Goal: Transaction & Acquisition: Subscribe to service/newsletter

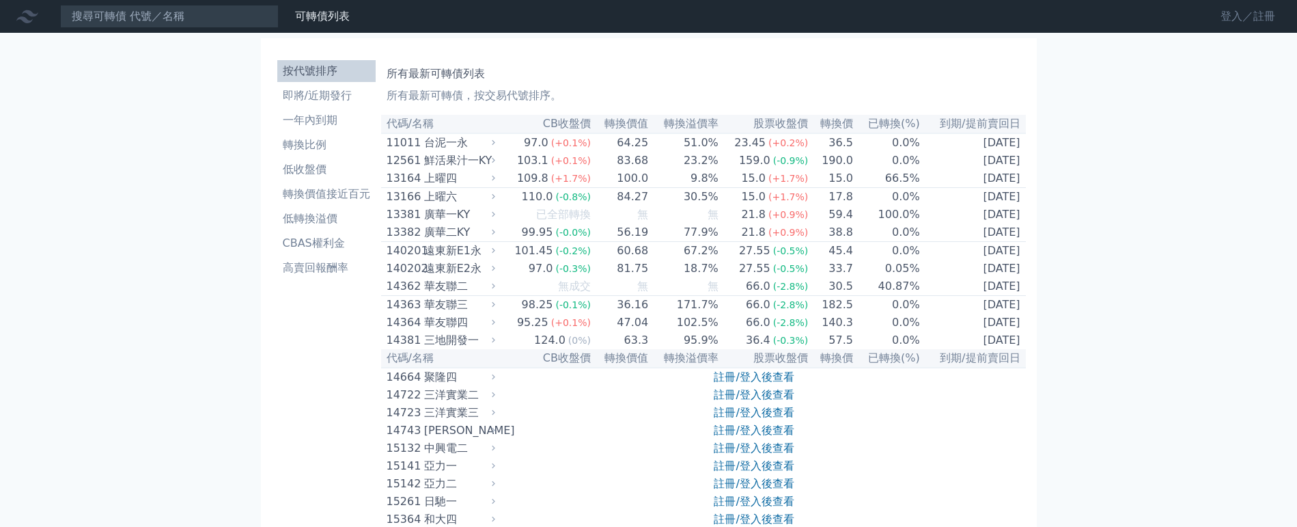
click at [1250, 16] on link "登入／註冊" at bounding box center [1248, 16] width 77 height 22
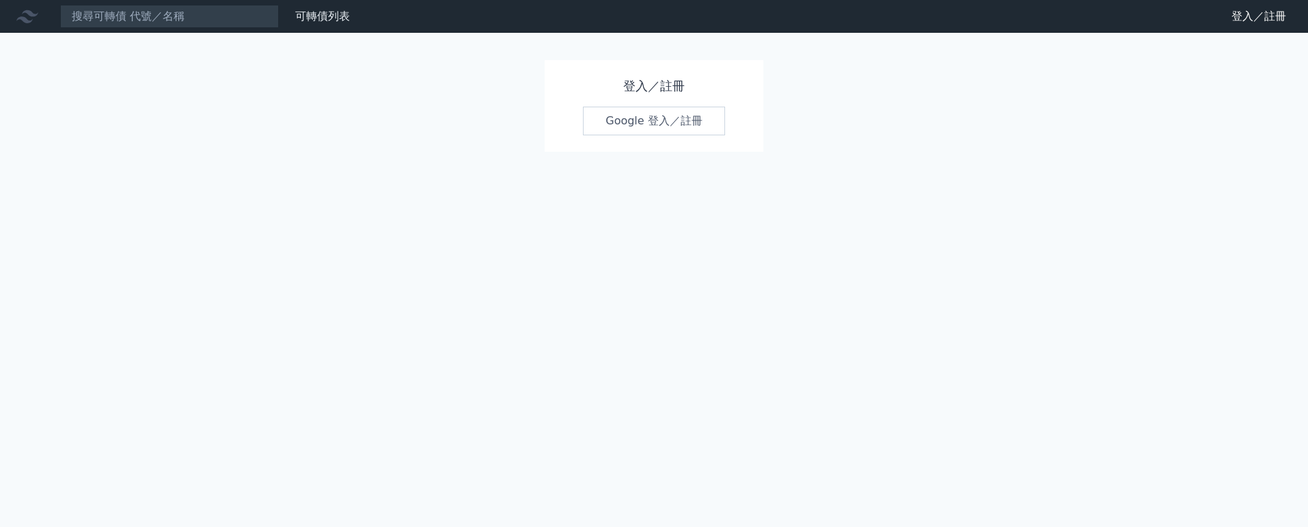
click at [671, 123] on link "Google 登入／註冊" at bounding box center [654, 121] width 142 height 29
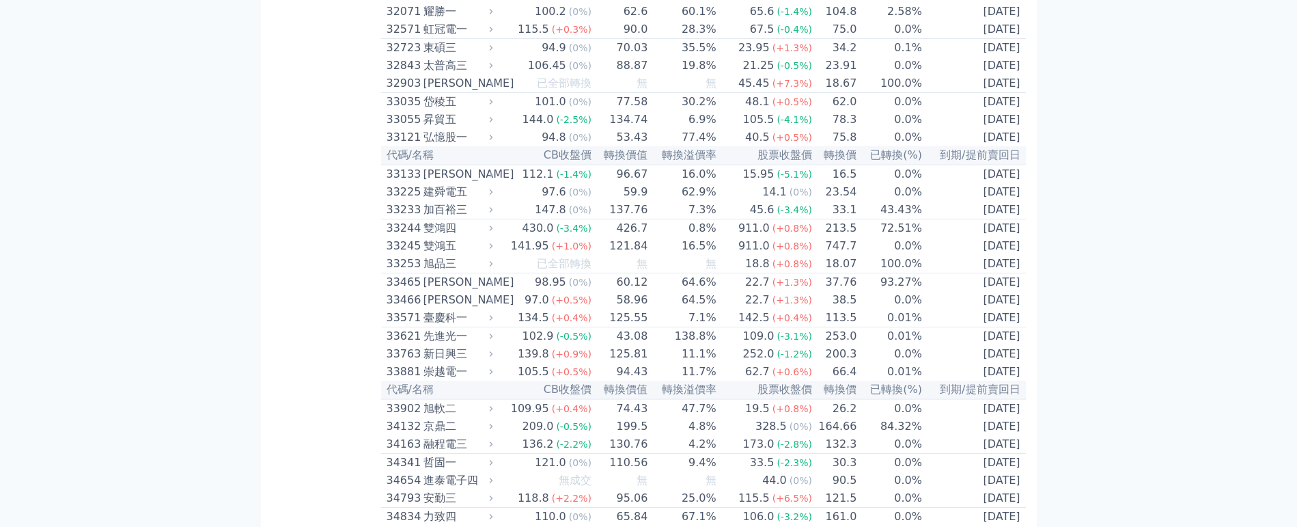
scroll to position [2323, 0]
